Goal: Find specific page/section

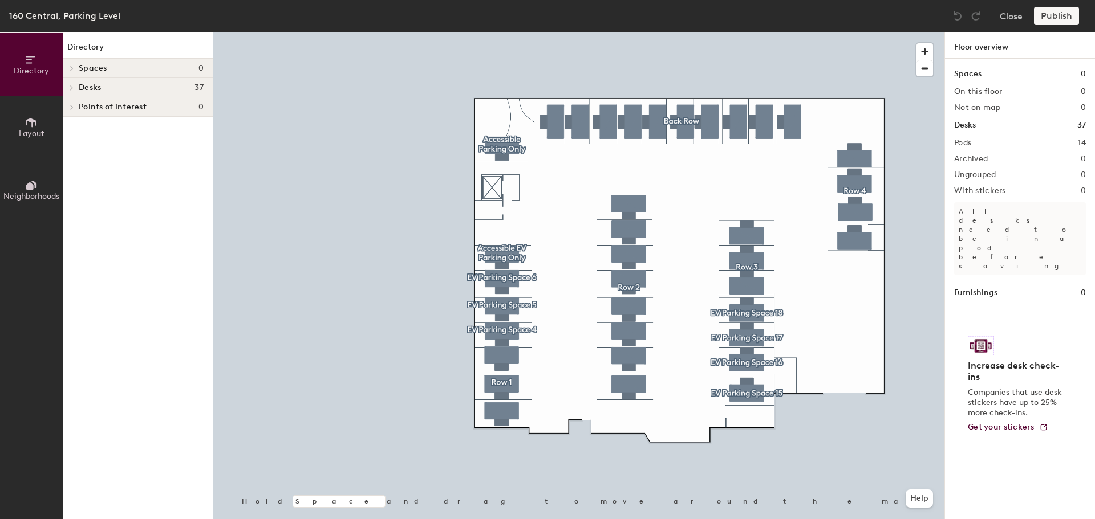
click at [116, 75] on div "Spaces 0" at bounding box center [138, 68] width 150 height 19
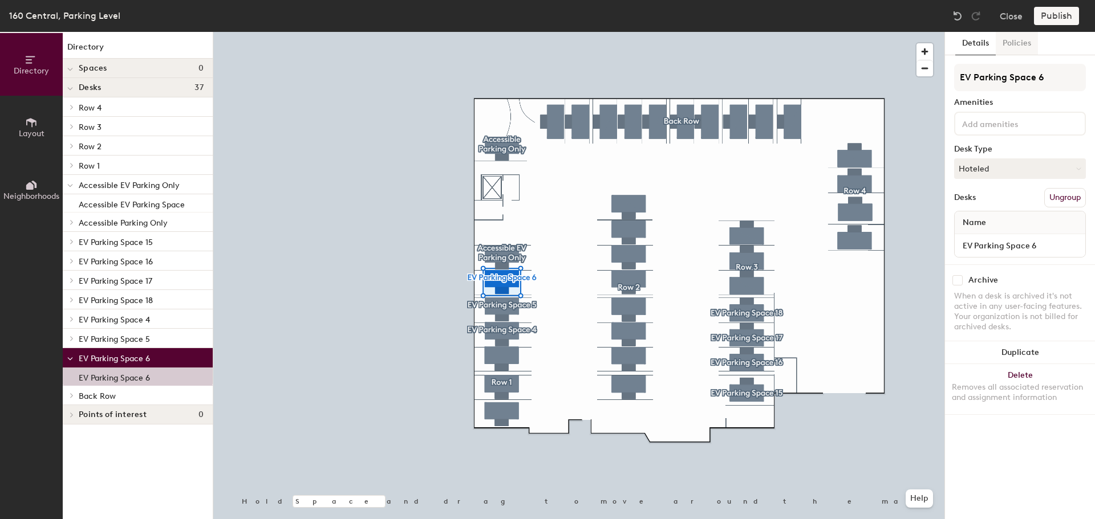
click at [1014, 46] on button "Policies" at bounding box center [1016, 43] width 42 height 23
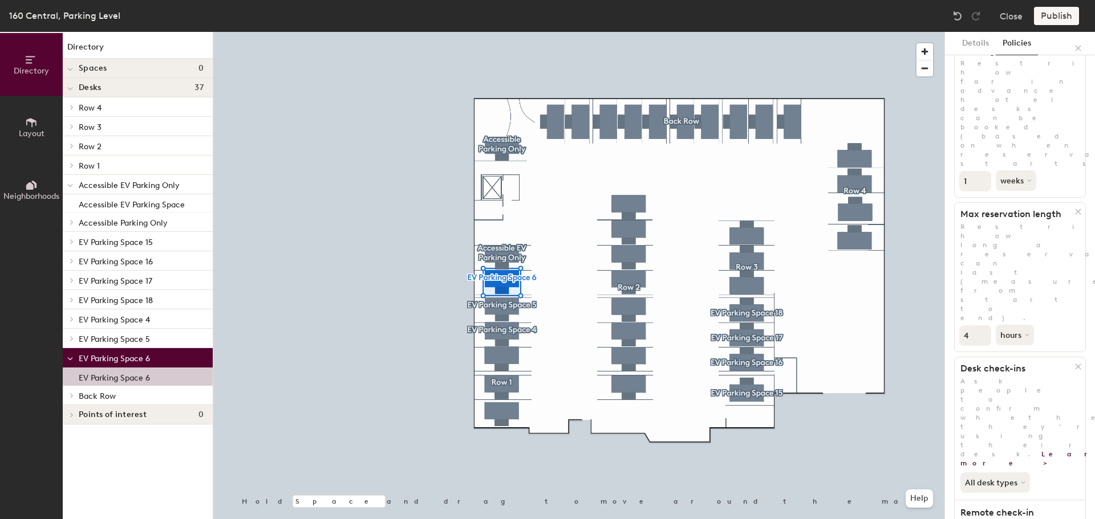
scroll to position [84, 0]
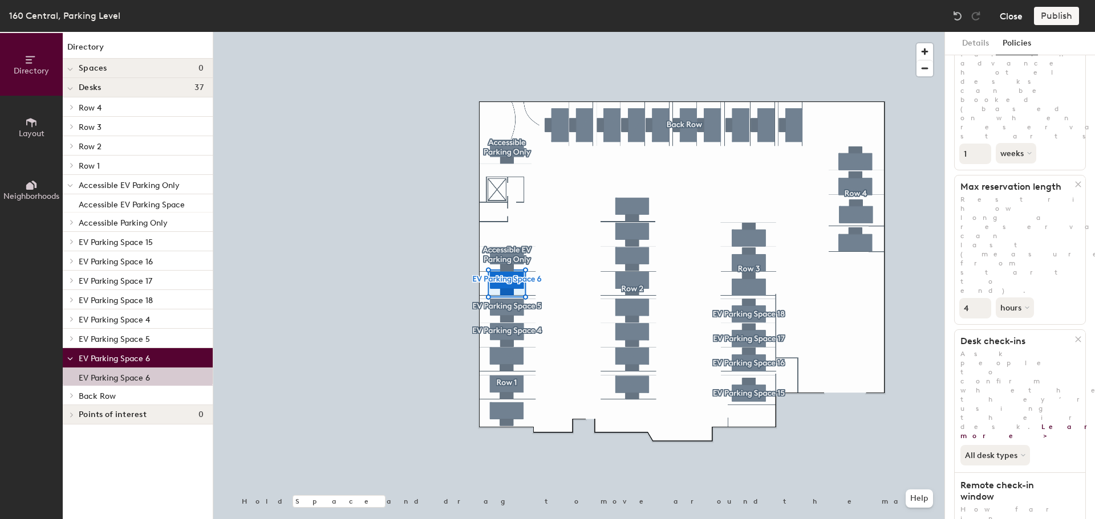
click at [1011, 17] on button "Close" at bounding box center [1010, 16] width 23 height 18
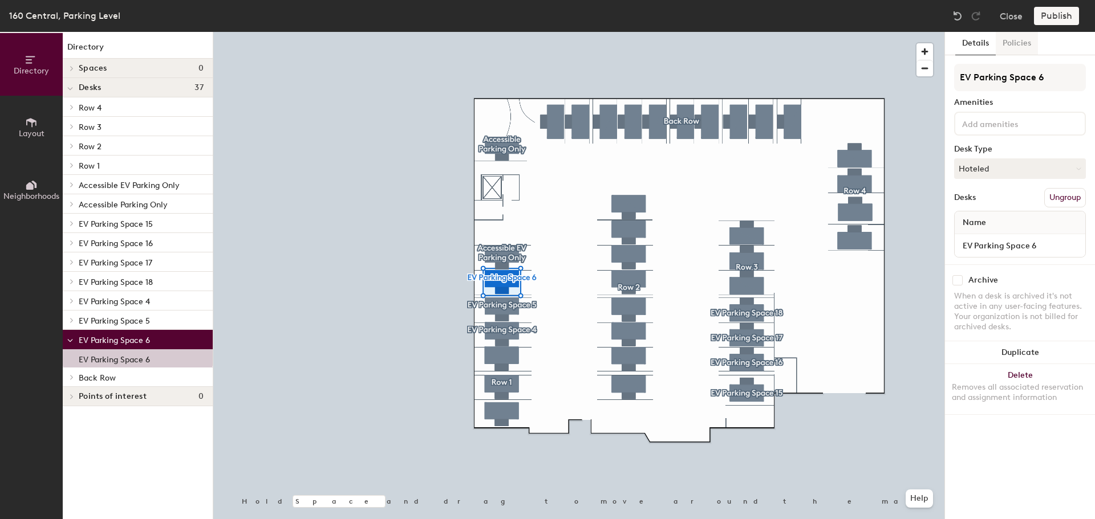
click at [1020, 43] on button "Policies" at bounding box center [1016, 43] width 42 height 23
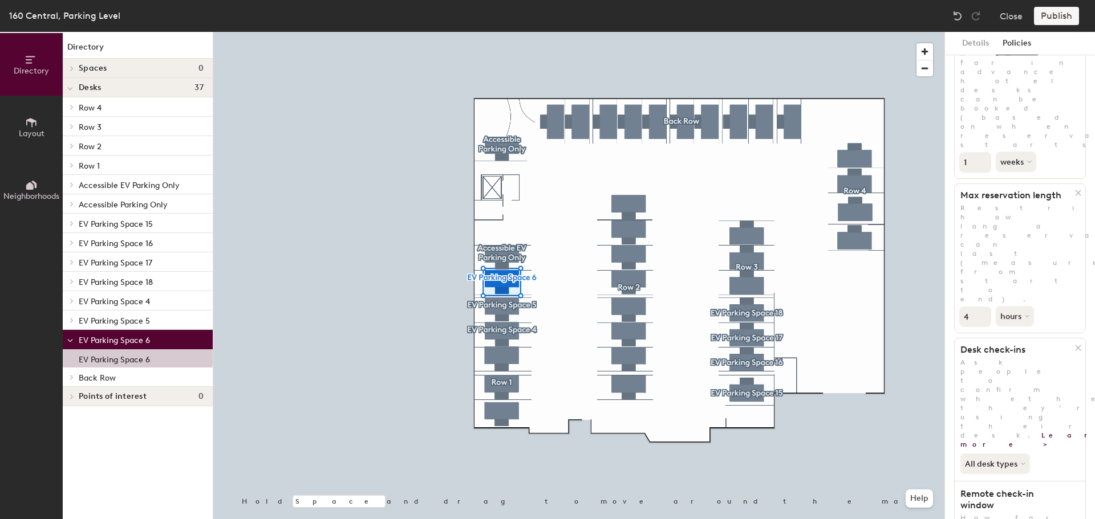
scroll to position [84, 0]
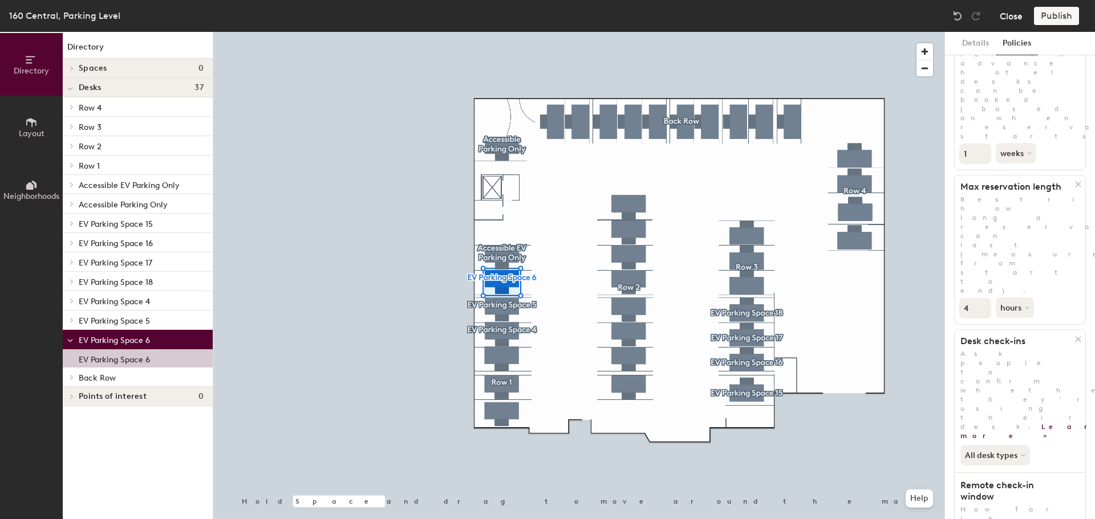
click at [1017, 18] on button "Close" at bounding box center [1010, 16] width 23 height 18
